Goal: Information Seeking & Learning: Learn about a topic

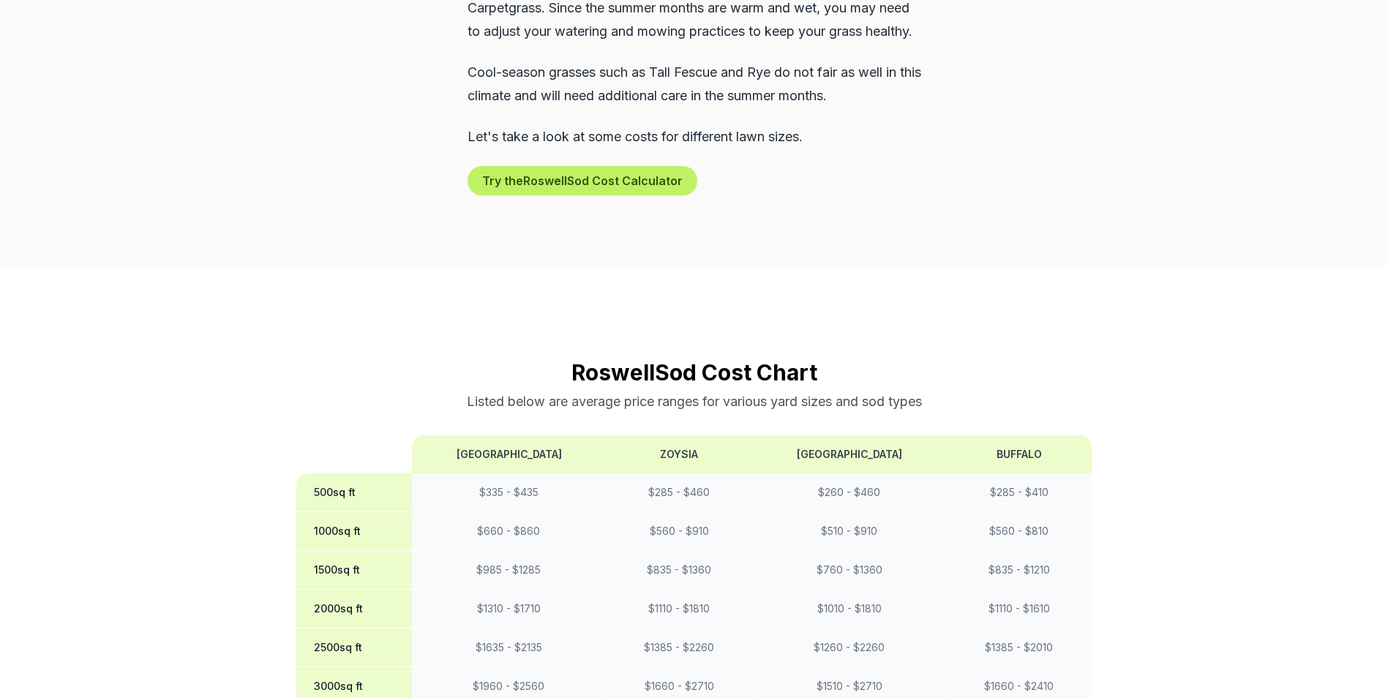
scroll to position [914, 0]
drag, startPoint x: 647, startPoint y: 503, endPoint x: 726, endPoint y: 511, distance: 80.1
click at [726, 511] on td "$ 560 - $ 910" at bounding box center [679, 530] width 146 height 39
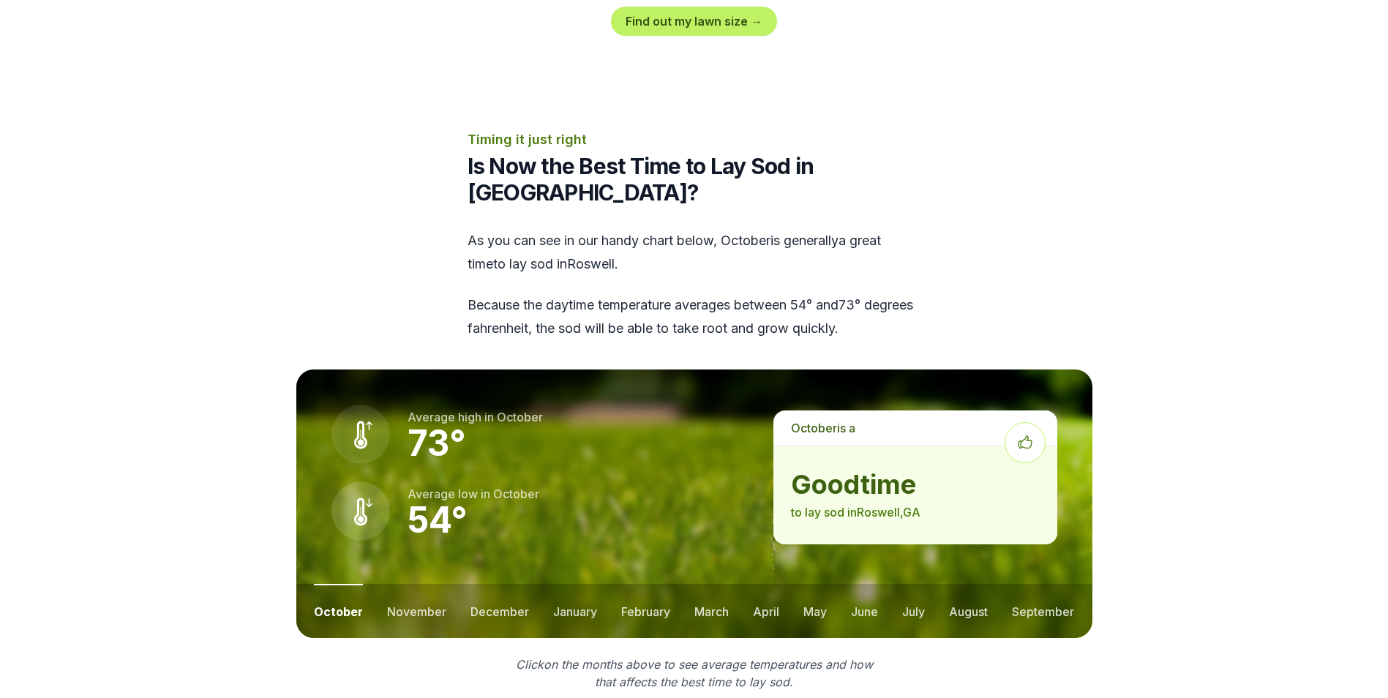
scroll to position [1737, 0]
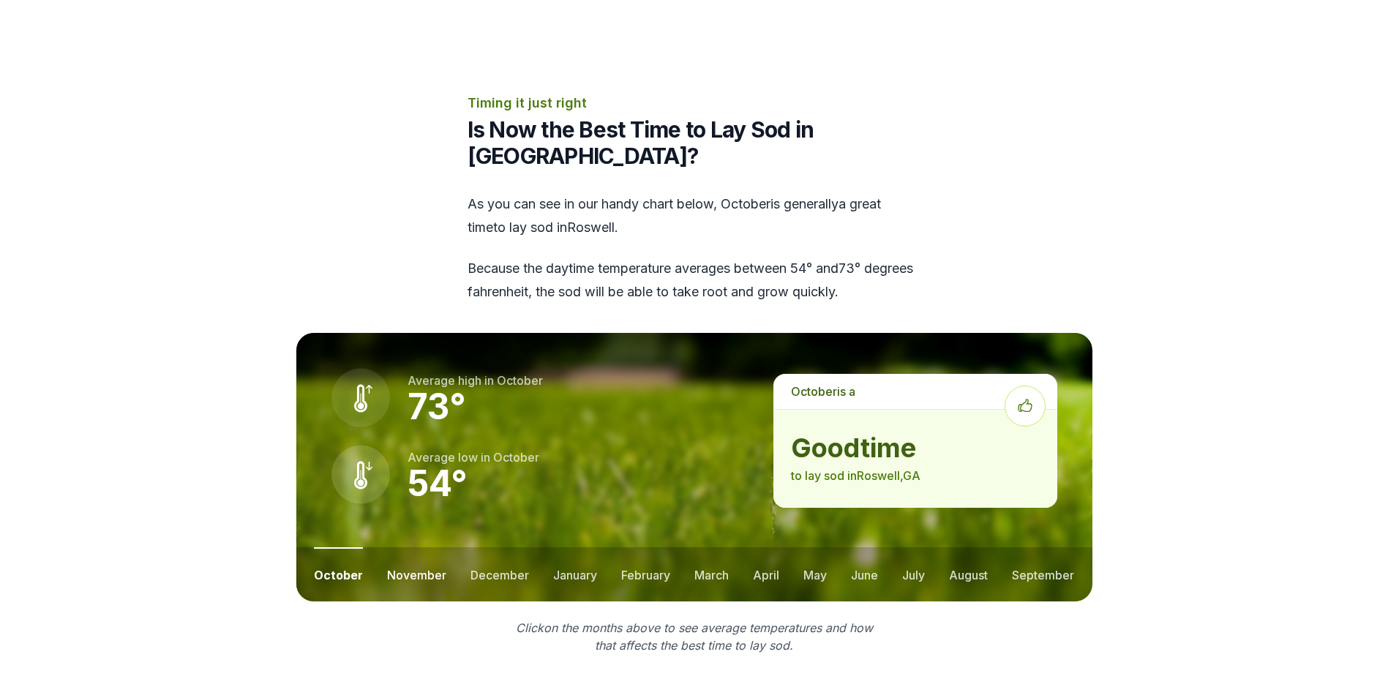
click at [409, 547] on button "november" at bounding box center [416, 574] width 59 height 54
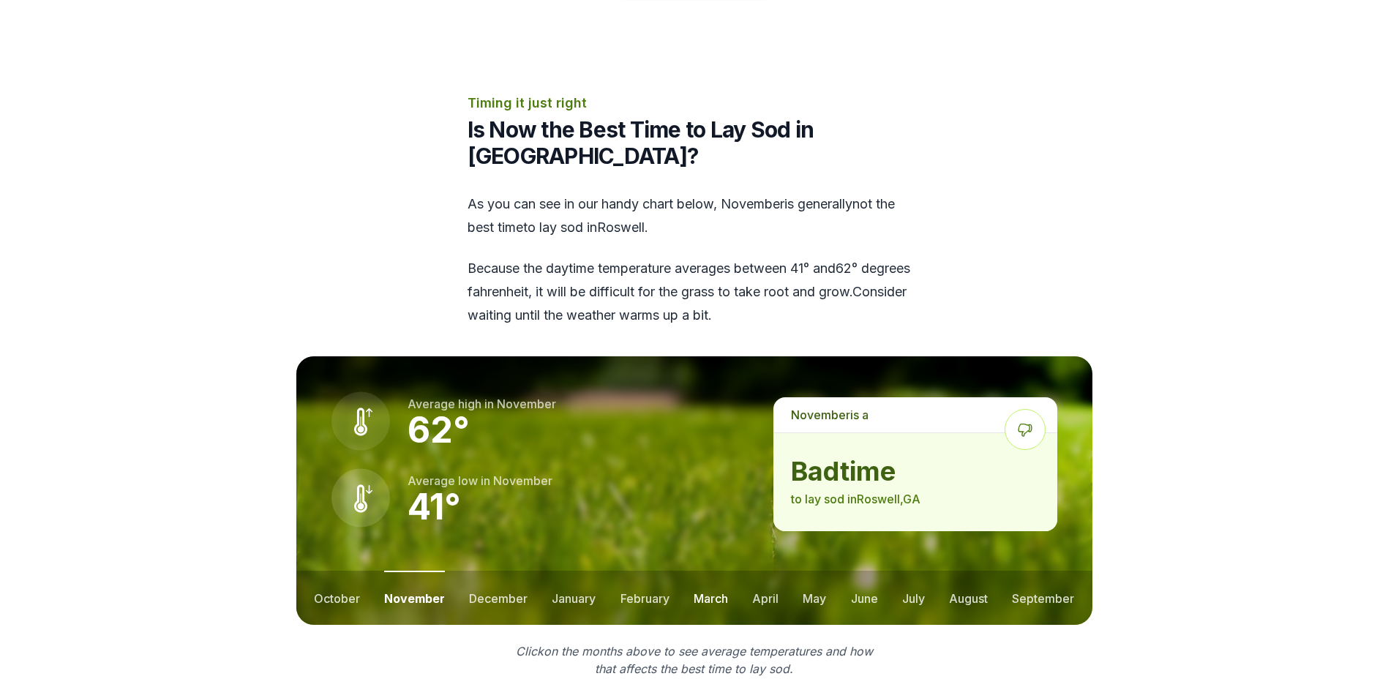
click at [704, 571] on button "march" at bounding box center [710, 598] width 34 height 54
click at [764, 571] on button "april" at bounding box center [766, 598] width 26 height 54
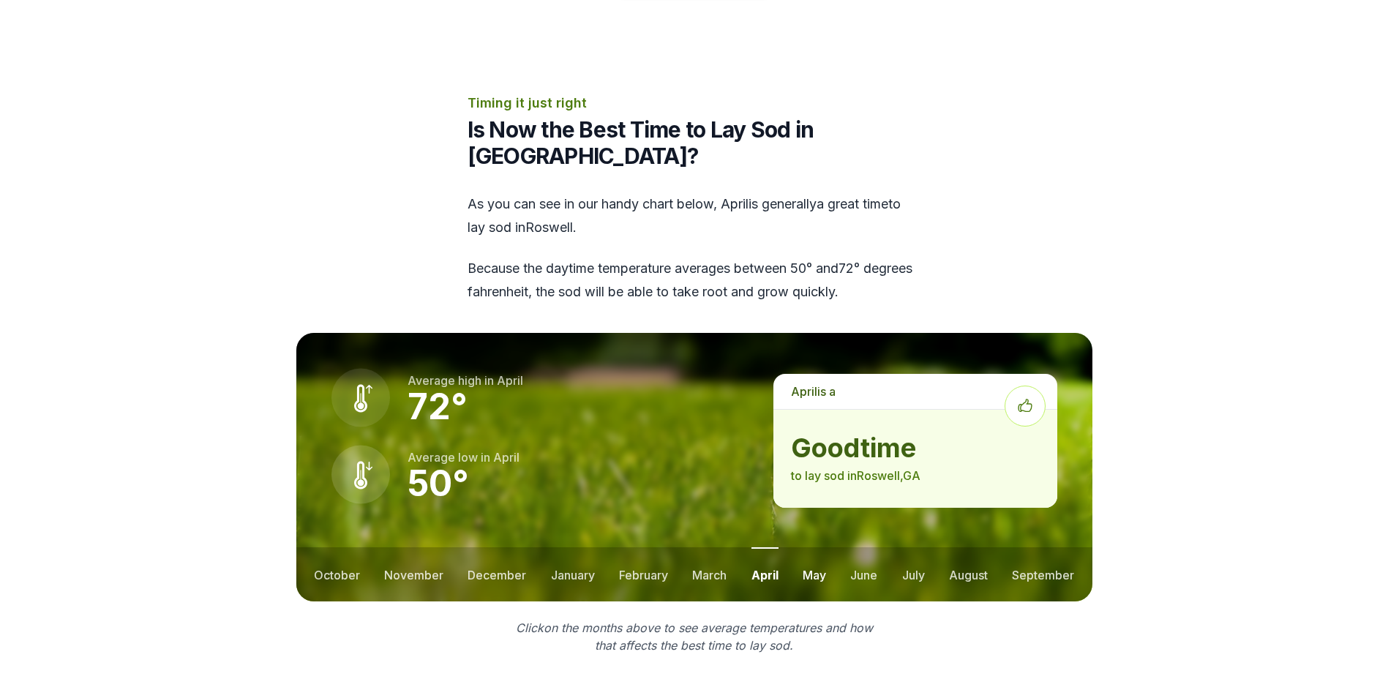
click at [814, 547] on button "may" at bounding box center [813, 574] width 23 height 54
click at [865, 547] on button "june" at bounding box center [864, 574] width 27 height 54
click at [906, 547] on button "july" at bounding box center [913, 574] width 23 height 54
click at [960, 547] on button "august" at bounding box center [968, 574] width 39 height 54
click at [1037, 547] on button "september" at bounding box center [1043, 574] width 62 height 54
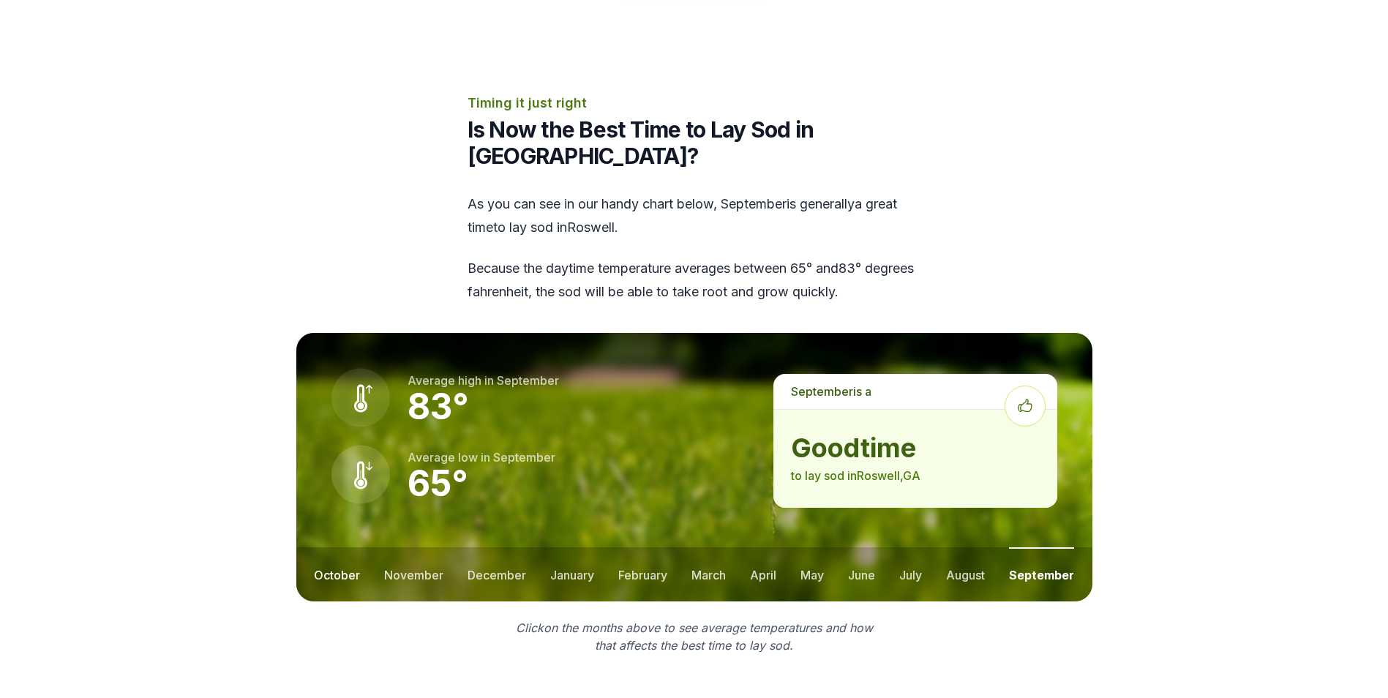
click at [335, 547] on button "october" at bounding box center [337, 574] width 46 height 54
click at [391, 547] on button "november" at bounding box center [416, 574] width 59 height 54
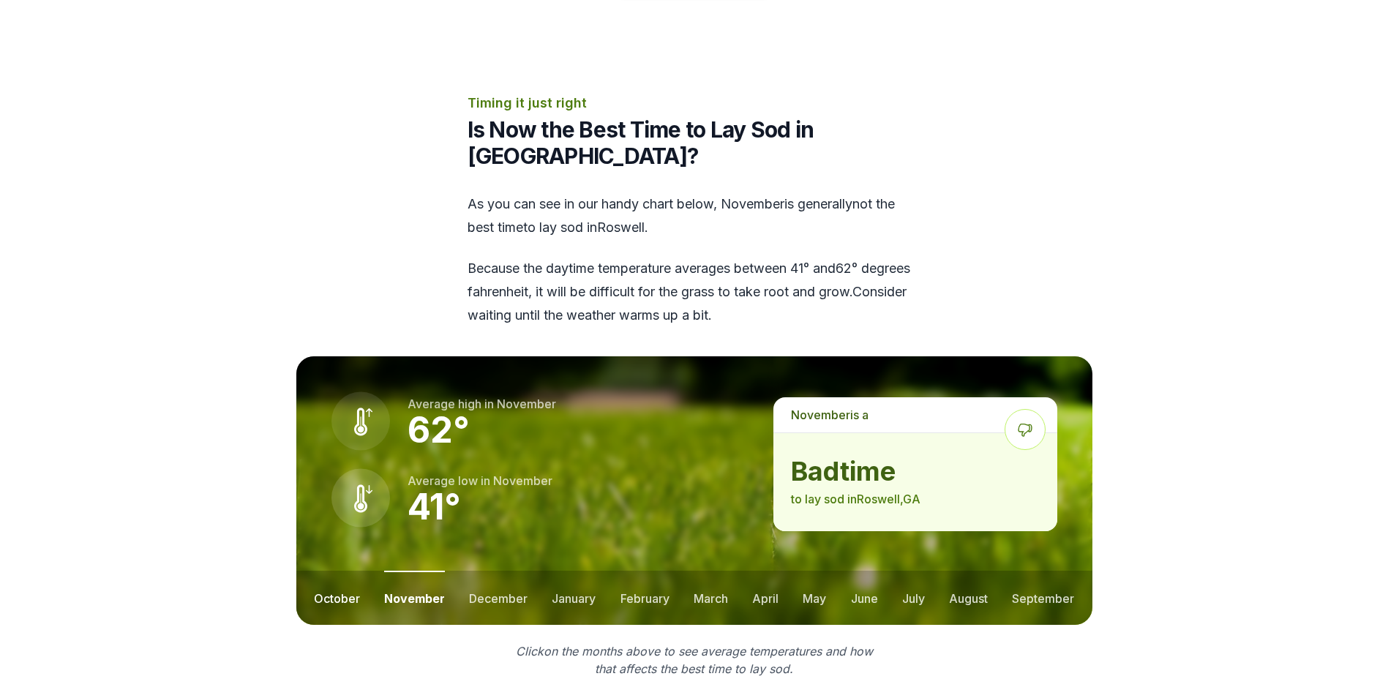
click at [339, 571] on button "october" at bounding box center [337, 598] width 46 height 54
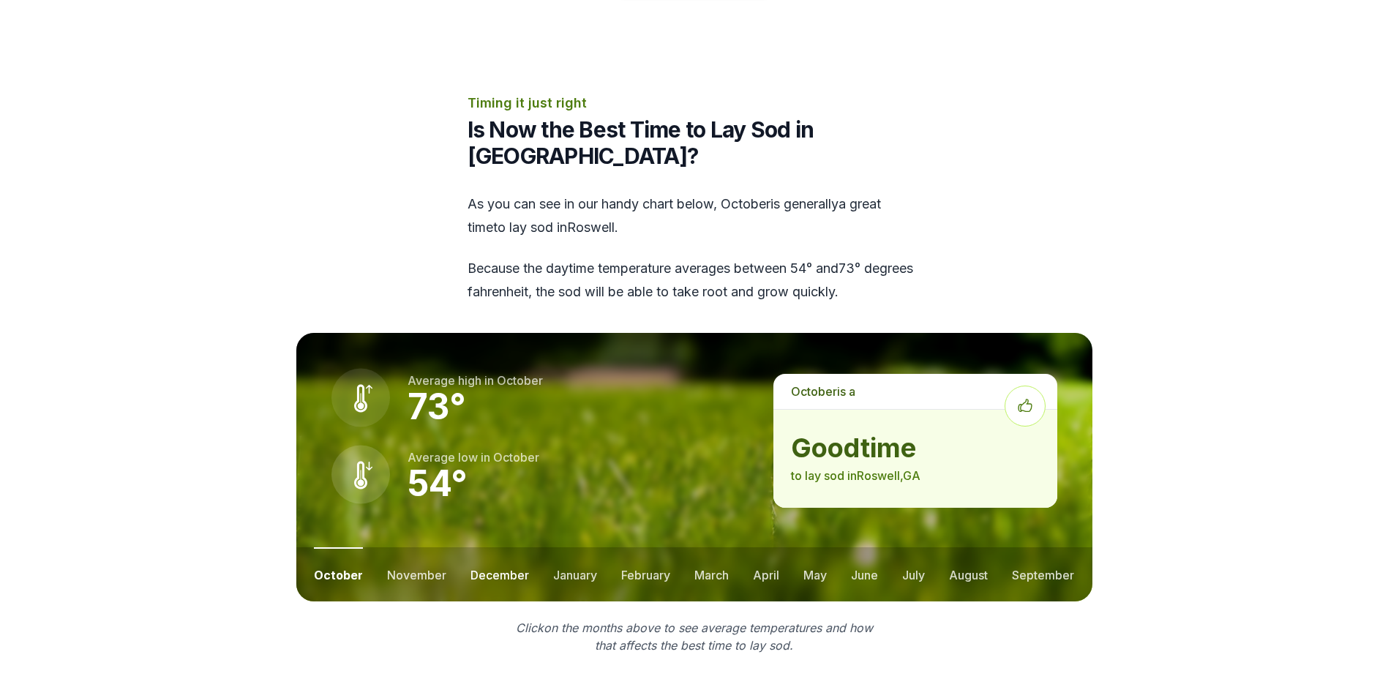
click at [491, 547] on button "december" at bounding box center [499, 574] width 59 height 54
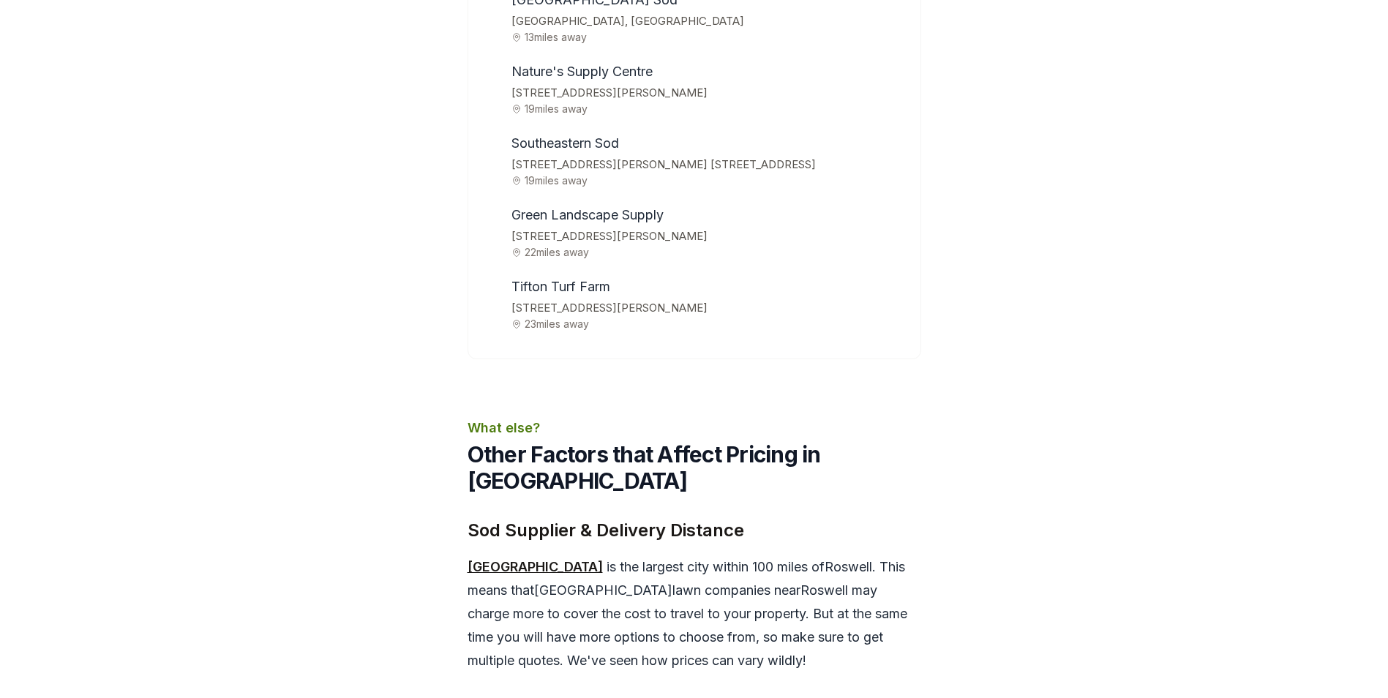
scroll to position [5212, 0]
